Goal: Task Accomplishment & Management: Complete application form

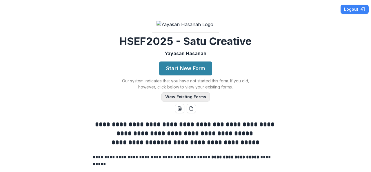
click at [178, 102] on button "View Existing Forms" at bounding box center [186, 96] width 48 height 9
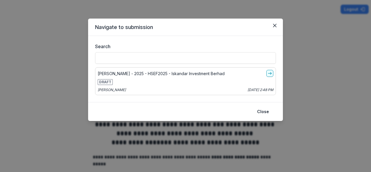
click at [207, 79] on div "[PERSON_NAME] - 2025 - HSEF2025 - Iskandar Investment Berhad DRAFT [PERSON_NAME…" at bounding box center [185, 81] width 181 height 28
click at [271, 73] on line "go-to" at bounding box center [269, 73] width 3 height 0
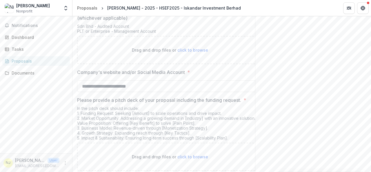
scroll to position [1173, 0]
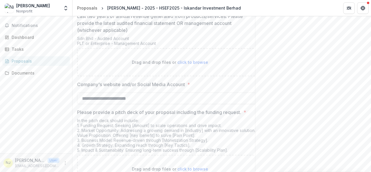
click at [197, 65] on span "click to browse" at bounding box center [192, 62] width 31 height 5
type input "**********"
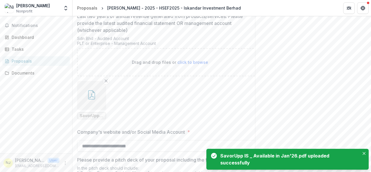
click at [93, 99] on icon "button" at bounding box center [91, 94] width 9 height 9
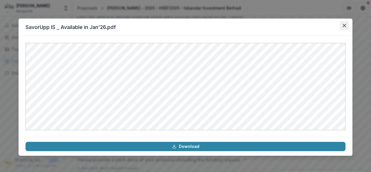
click at [346, 24] on icon "Close" at bounding box center [344, 25] width 3 height 3
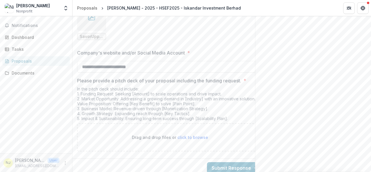
scroll to position [1284, 0]
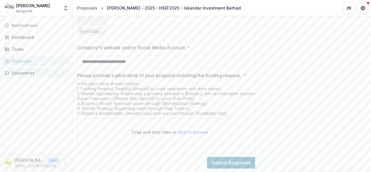
click at [21, 73] on div "Documents" at bounding box center [39, 73] width 54 height 6
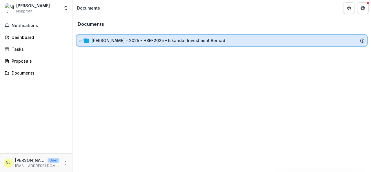
click at [86, 40] on icon at bounding box center [87, 40] width 6 height 5
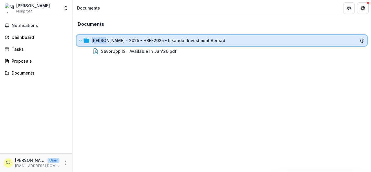
click at [86, 40] on icon at bounding box center [87, 40] width 6 height 5
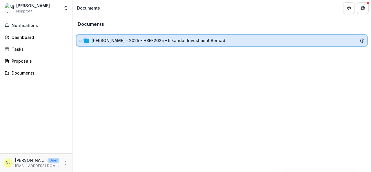
click at [86, 40] on icon at bounding box center [87, 40] width 6 height 5
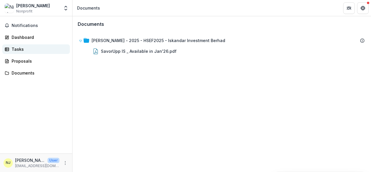
click at [27, 50] on div "Tasks" at bounding box center [39, 49] width 54 height 6
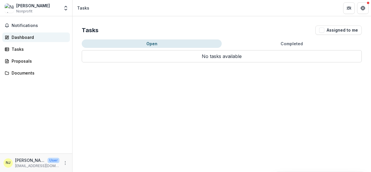
click at [40, 35] on div "Dashboard" at bounding box center [39, 37] width 54 height 6
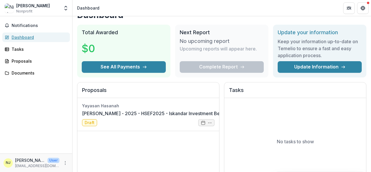
scroll to position [10, 0]
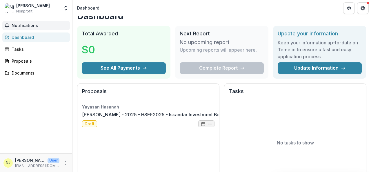
click at [38, 27] on span "Notifications" at bounding box center [40, 25] width 56 height 5
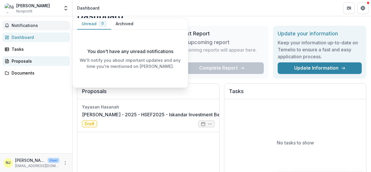
click at [42, 63] on div "Proposals" at bounding box center [39, 61] width 54 height 6
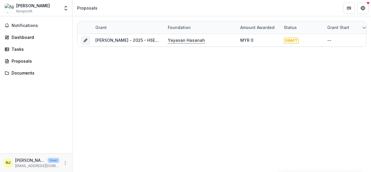
click at [45, 6] on div "[PERSON_NAME]" at bounding box center [33, 6] width 34 height 6
drag, startPoint x: 45, startPoint y: 6, endPoint x: 8, endPoint y: 11, distance: 37.2
click at [8, 11] on div "Nisha T Jayagopal Nonprofit" at bounding box center [32, 8] width 55 height 11
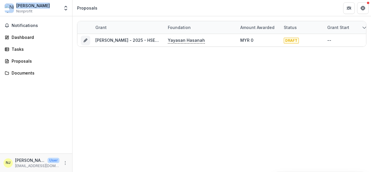
click at [8, 11] on img at bounding box center [9, 7] width 9 height 9
click at [66, 162] on icon "More" at bounding box center [65, 163] width 5 height 5
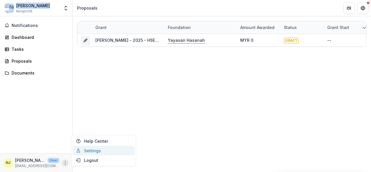
click at [92, 151] on link "Settings" at bounding box center [104, 151] width 62 height 10
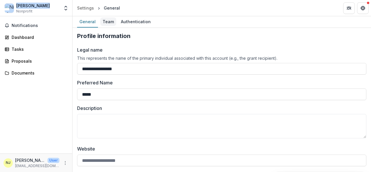
click at [109, 22] on div "Team" at bounding box center [108, 21] width 16 height 8
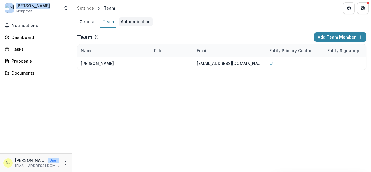
click at [129, 21] on div "Authentication" at bounding box center [136, 21] width 35 height 8
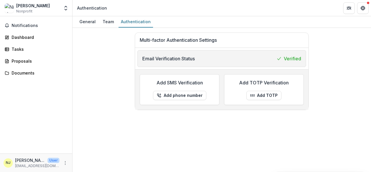
click at [29, 11] on span "Nonprofit" at bounding box center [24, 11] width 16 height 5
click at [8, 8] on img at bounding box center [9, 7] width 9 height 9
click at [35, 164] on p "[EMAIL_ADDRESS][DOMAIN_NAME]" at bounding box center [37, 165] width 44 height 5
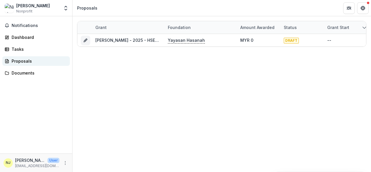
click at [21, 61] on div "Proposals" at bounding box center [39, 61] width 54 height 6
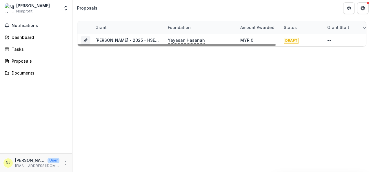
click at [371, 34] on div "Grant Foundation Amount awarded Status Grant start Grant end Due Date Report Du…" at bounding box center [222, 33] width 299 height 35
drag, startPoint x: 371, startPoint y: 34, endPoint x: 369, endPoint y: 65, distance: 31.4
click at [369, 65] on div "Grant Foundation Amount awarded Status Grant start Grant end Due Date Report Du…" at bounding box center [222, 94] width 299 height 156
click at [234, 104] on div "Grant Foundation Amount awarded Status Grant start Grant end Due Date Report Du…" at bounding box center [222, 94] width 299 height 156
click at [41, 62] on div "Proposals" at bounding box center [39, 61] width 54 height 6
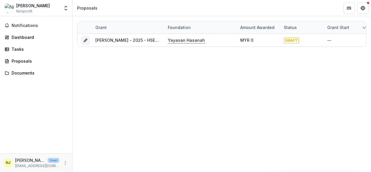
click at [108, 101] on div "Grant Foundation Amount awarded Status Grant start Grant end Due Date Report Du…" at bounding box center [222, 94] width 299 height 156
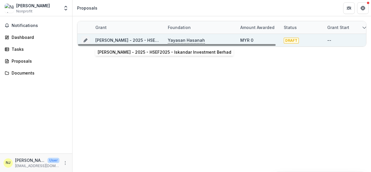
click at [127, 39] on link "[PERSON_NAME] - 2025 - HSEF2025 - Iskandar Investment Berhad" at bounding box center [162, 40] width 134 height 5
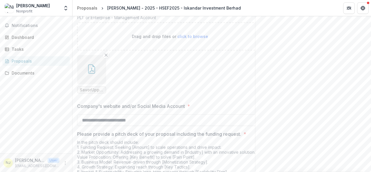
scroll to position [1284, 0]
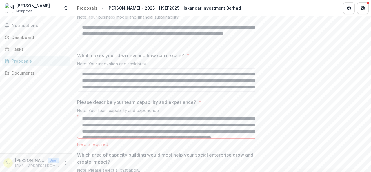
scroll to position [2, 0]
click at [207, 138] on textarea "Please describe your team capability and experience? *" at bounding box center [170, 126] width 186 height 23
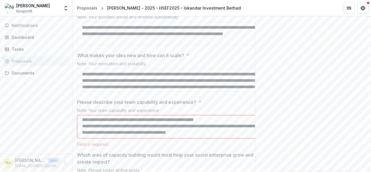
scroll to position [426, 0]
click at [201, 138] on textarea "Please describe your team capability and experience? *" at bounding box center [170, 126] width 186 height 23
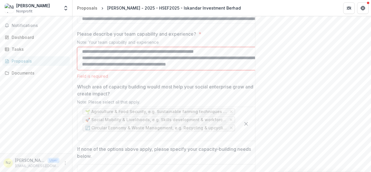
scroll to position [868, 0]
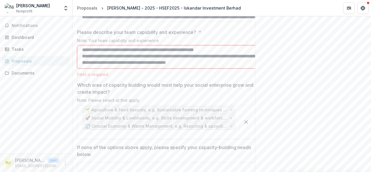
type textarea "**********"
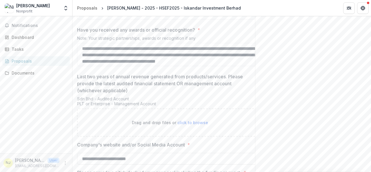
scroll to position [1115, 0]
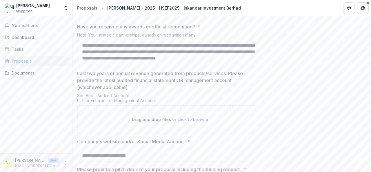
click at [242, 63] on textarea "**********" at bounding box center [170, 51] width 186 height 23
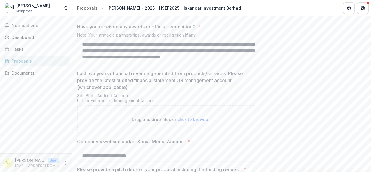
scroll to position [0, 0]
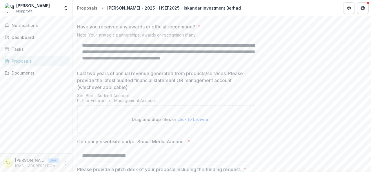
drag, startPoint x: 112, startPoint y: 67, endPoint x: 193, endPoint y: 68, distance: 80.9
click at [193, 63] on textarea "**********" at bounding box center [170, 51] width 186 height 23
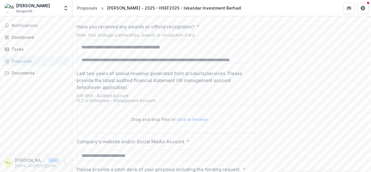
scroll to position [30, 0]
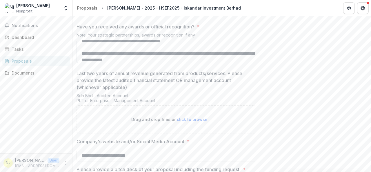
click at [113, 63] on textarea "**********" at bounding box center [170, 51] width 186 height 23
click at [171, 63] on textarea "**********" at bounding box center [170, 51] width 186 height 23
click at [229, 63] on textarea "**********" at bounding box center [170, 51] width 186 height 23
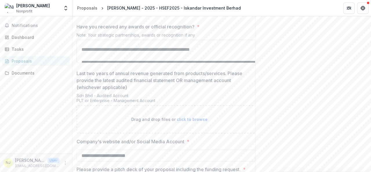
scroll to position [24, 0]
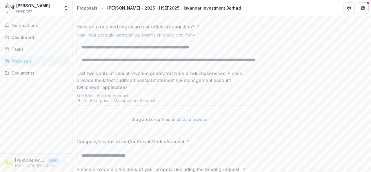
click at [219, 63] on textarea "**********" at bounding box center [170, 51] width 186 height 23
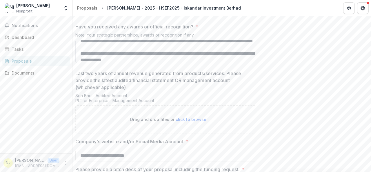
scroll to position [37, 0]
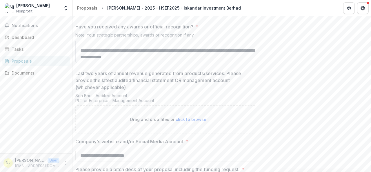
click at [173, 63] on textarea "**********" at bounding box center [168, 51] width 186 height 23
drag, startPoint x: 81, startPoint y: 76, endPoint x: 162, endPoint y: 84, distance: 81.0
click at [162, 63] on textarea "**********" at bounding box center [168, 51] width 186 height 23
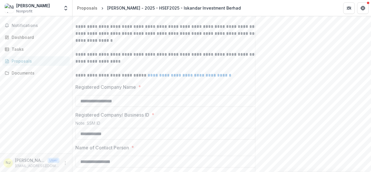
scroll to position [190, 0]
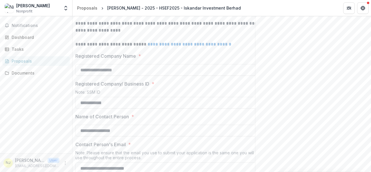
type textarea "**********"
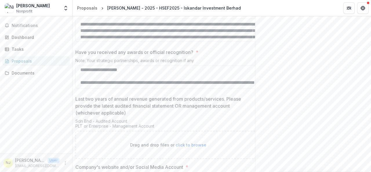
scroll to position [1091, 0]
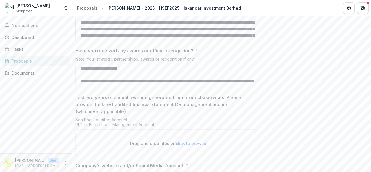
click at [144, 40] on textarea "Please describe your product and/or service and its demand. *" at bounding box center [168, 28] width 186 height 23
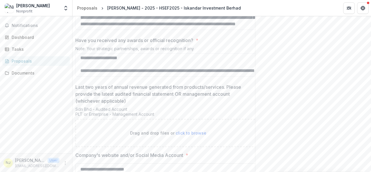
scroll to position [1097, 0]
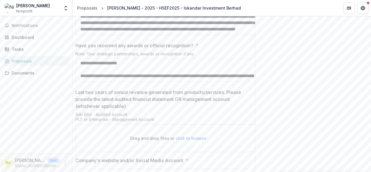
click at [202, 35] on textarea "Please describe your product and/or service and its demand. *" at bounding box center [168, 23] width 186 height 23
type textarea "**********"
